Goal: Information Seeking & Learning: Learn about a topic

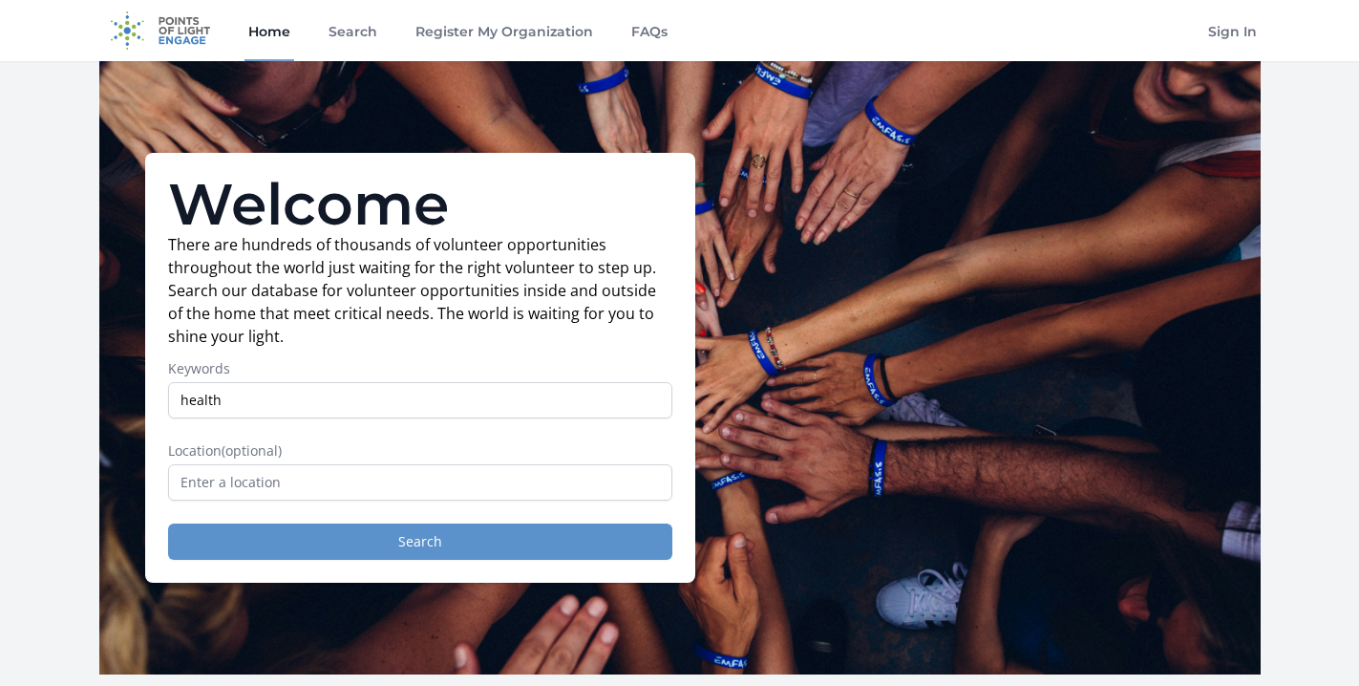
type input "health"
click at [347, 541] on button "Search" at bounding box center [420, 541] width 504 height 36
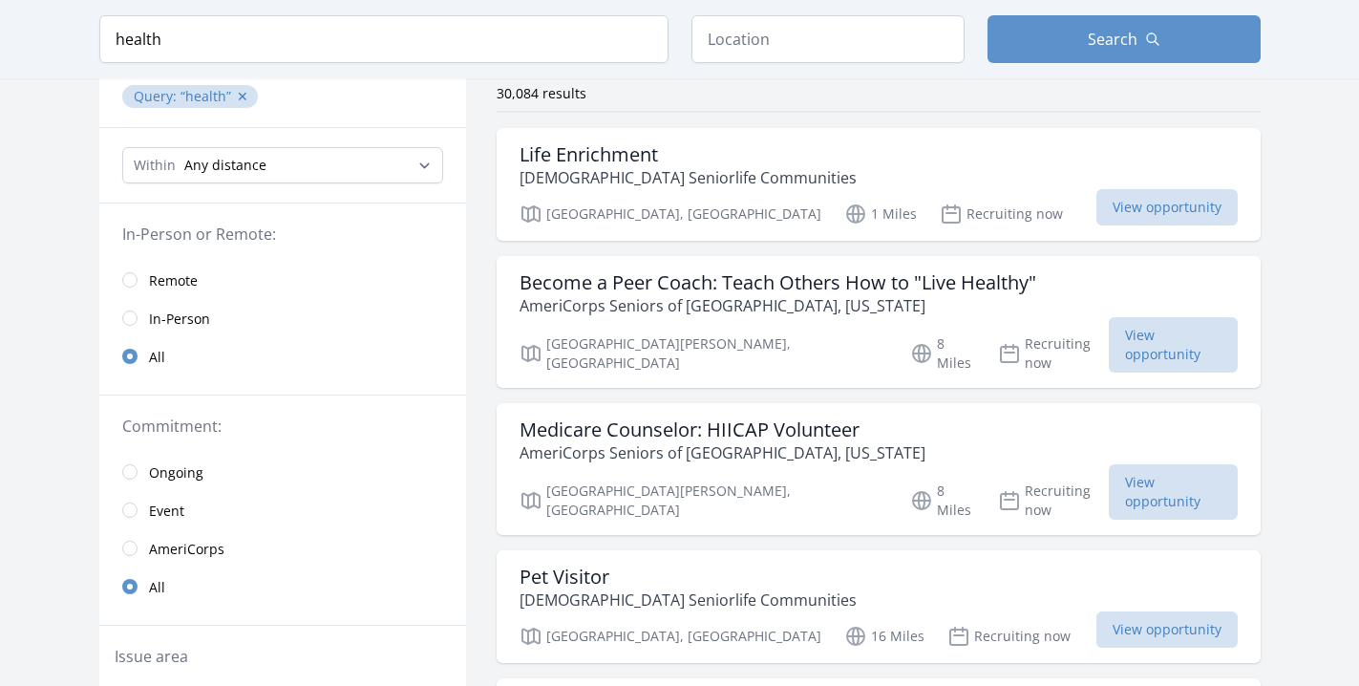
scroll to position [139, 0]
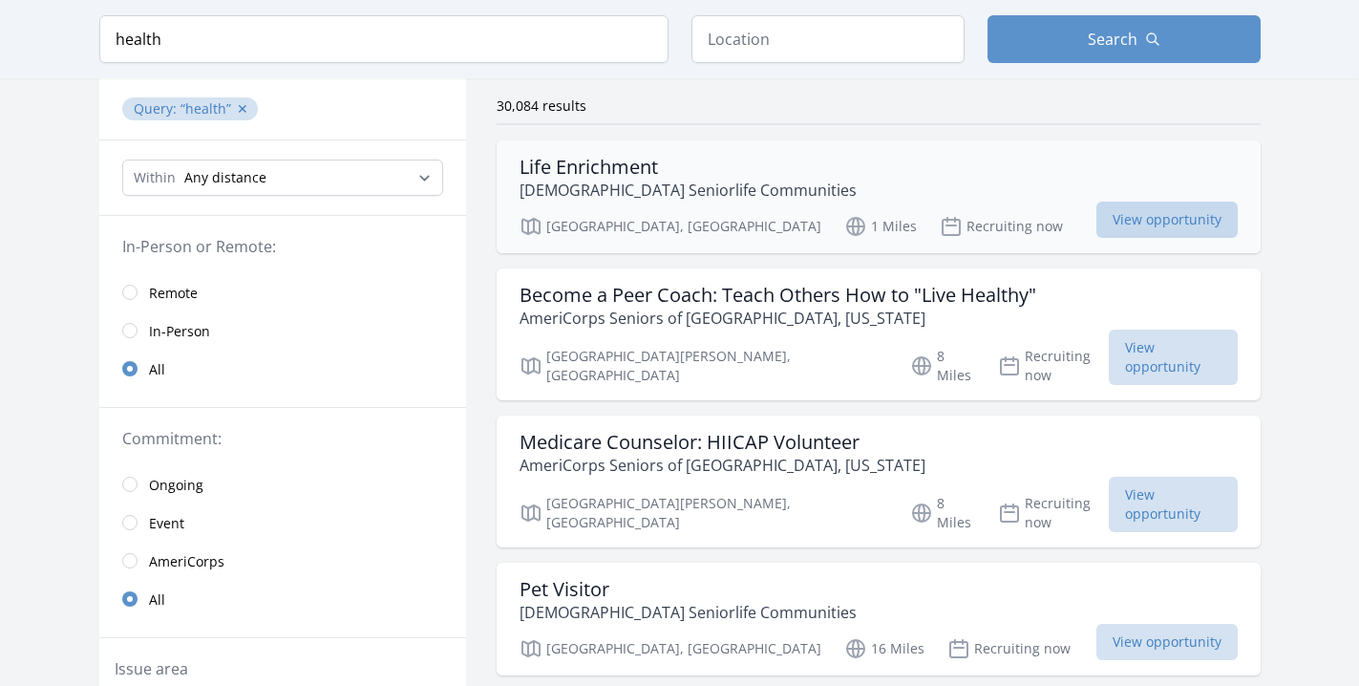
click at [1097, 229] on span "View opportunity" at bounding box center [1167, 220] width 141 height 36
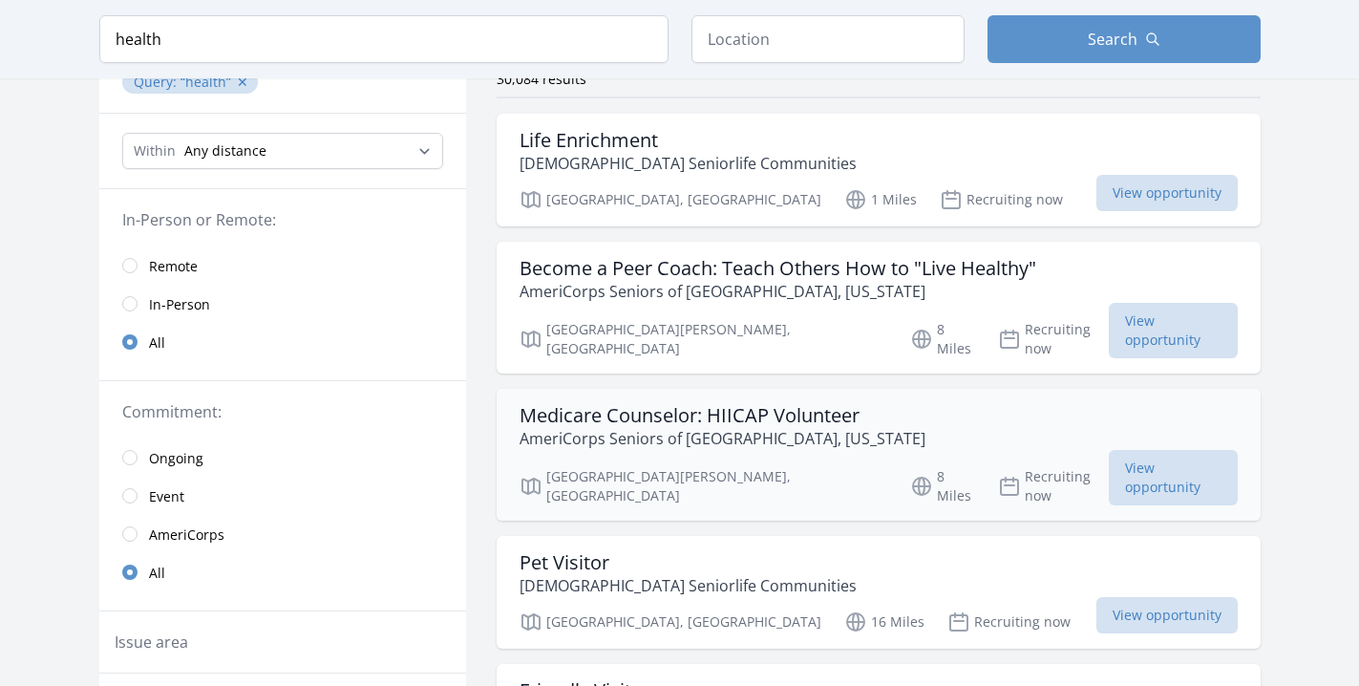
scroll to position [168, 0]
click at [718, 402] on h3 "Medicare Counselor: HIICAP Volunteer" at bounding box center [723, 413] width 406 height 23
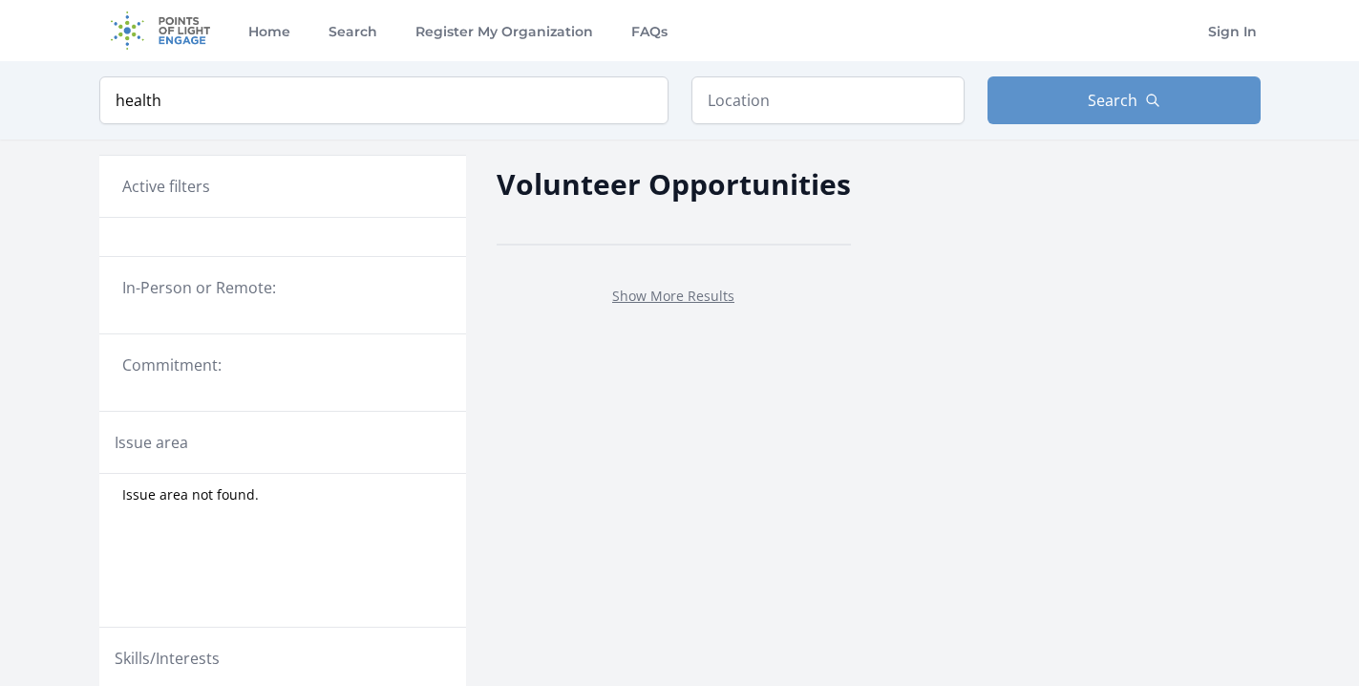
scroll to position [168, 0]
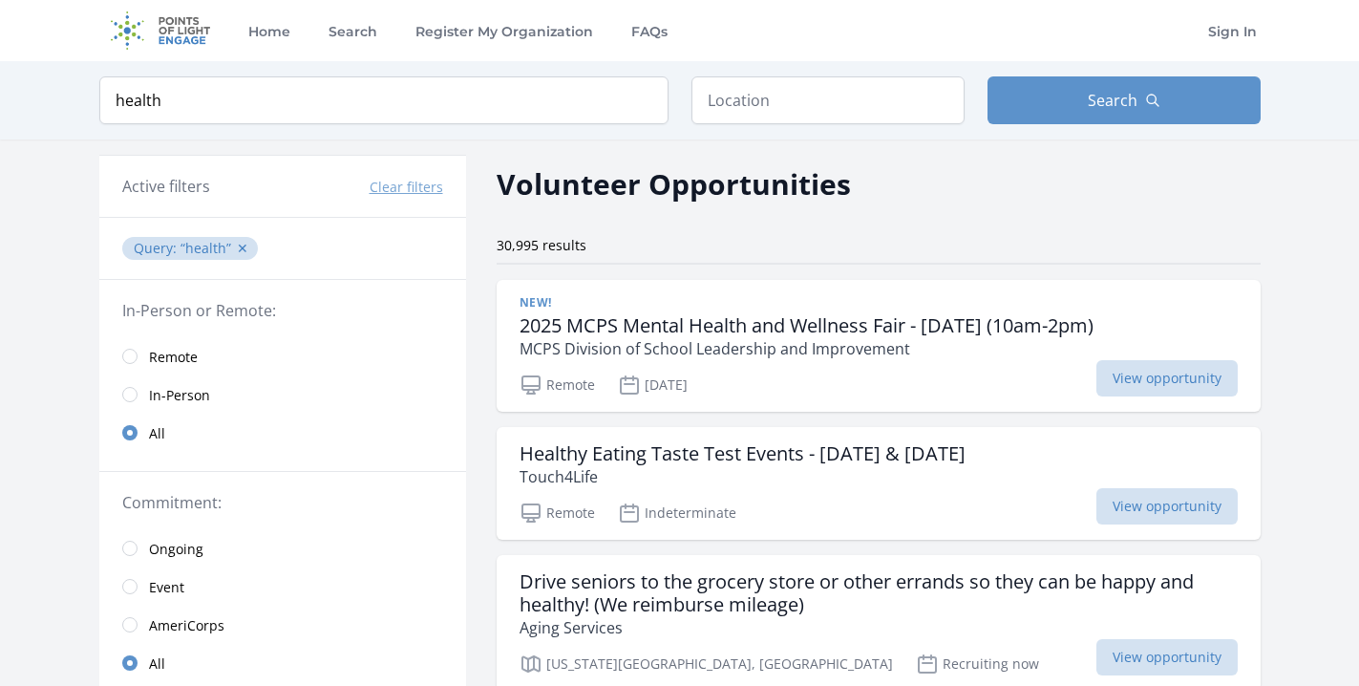
scroll to position [2, 0]
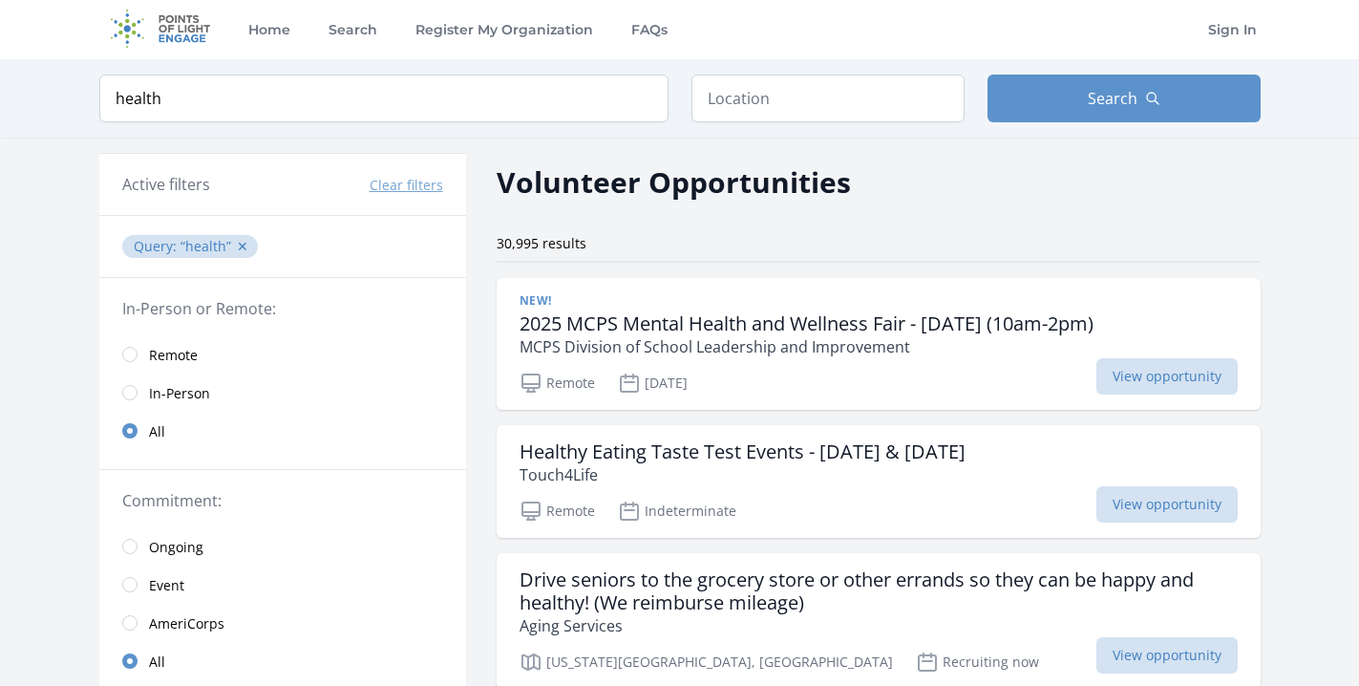
click at [151, 355] on span "Remote" at bounding box center [173, 355] width 49 height 19
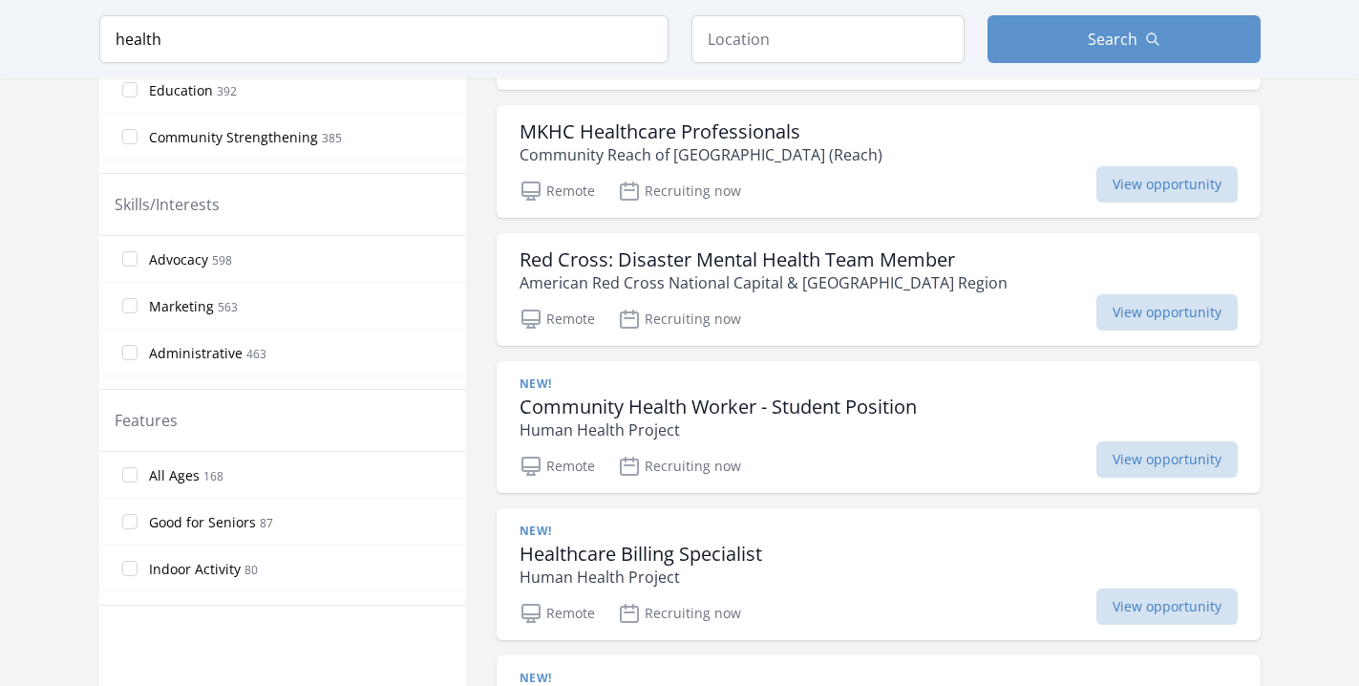
scroll to position [709, 0]
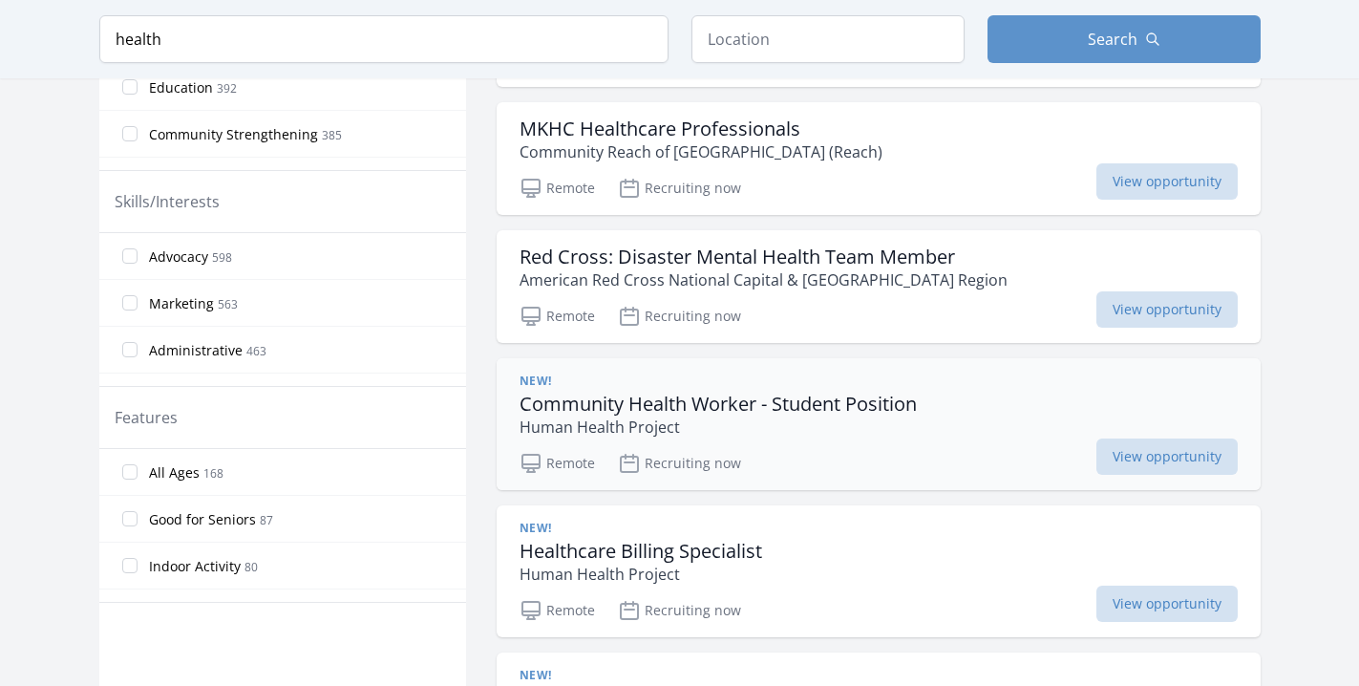
click at [661, 410] on h3 "Community Health Worker - Student Position" at bounding box center [718, 404] width 397 height 23
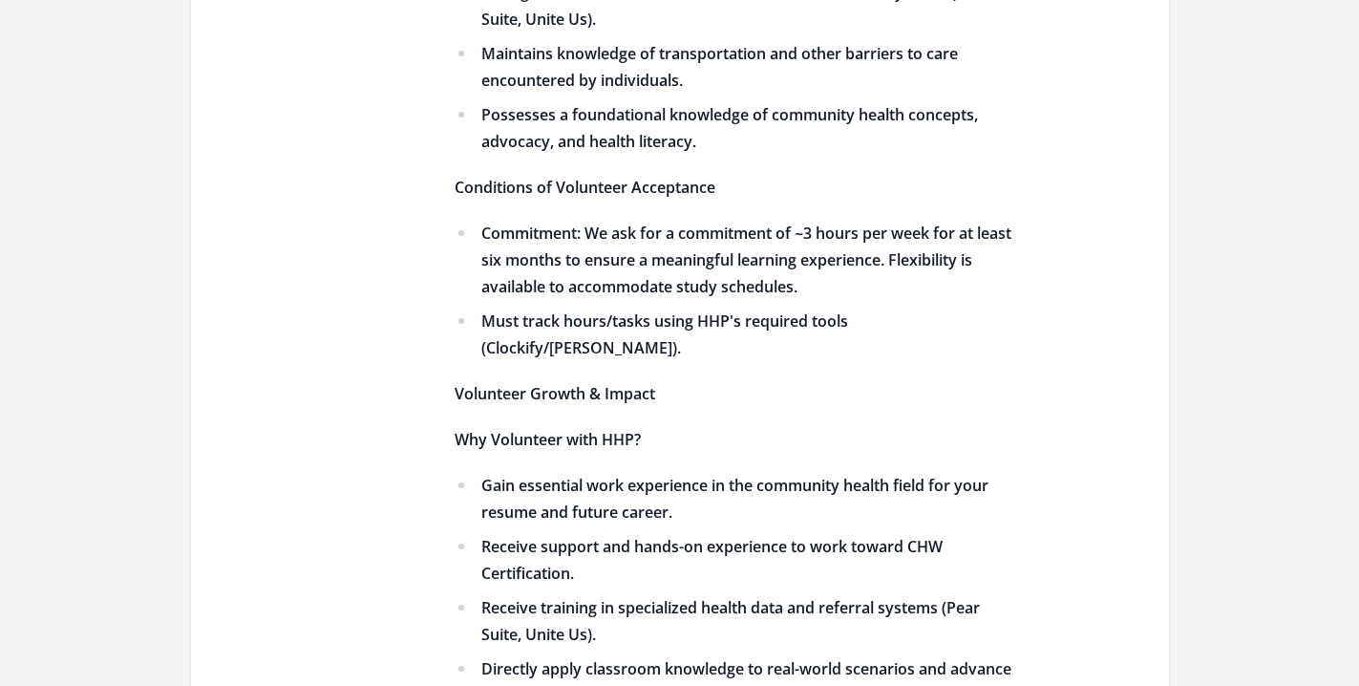
scroll to position [2230, 0]
